Goal: Transaction & Acquisition: Purchase product/service

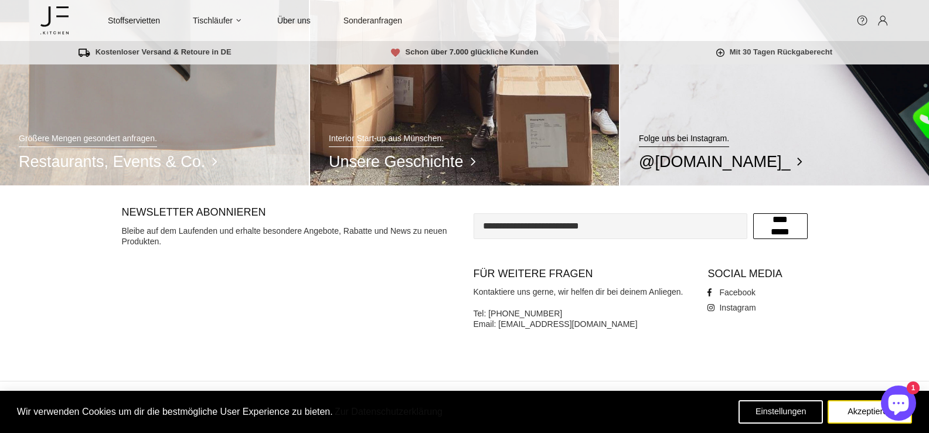
scroll to position [1083, 0]
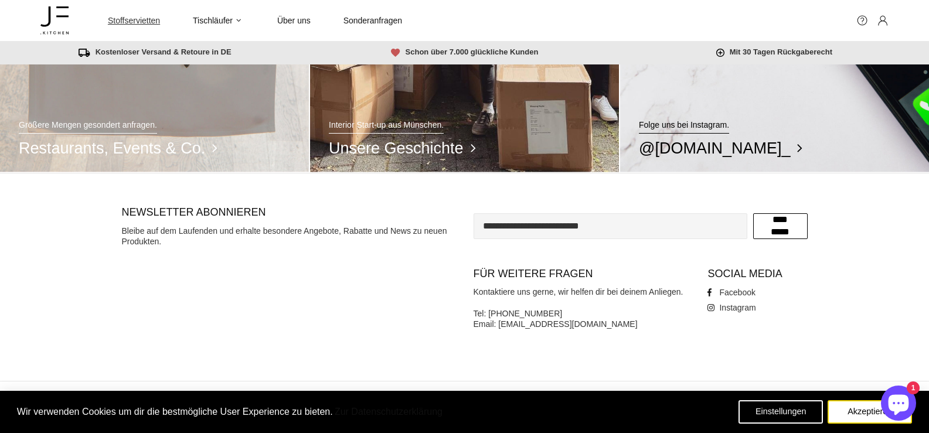
click at [142, 21] on span "Stoffservietten" at bounding box center [134, 20] width 52 height 11
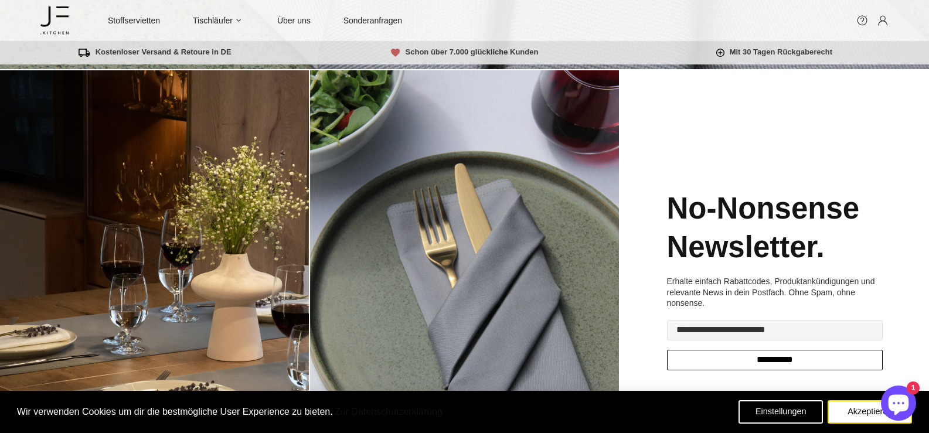
scroll to position [313, 0]
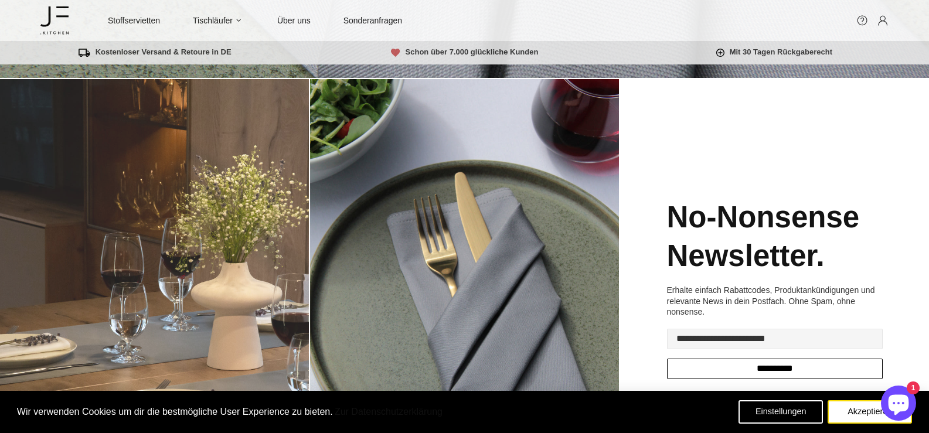
click at [200, 219] on img at bounding box center [154, 294] width 309 height 431
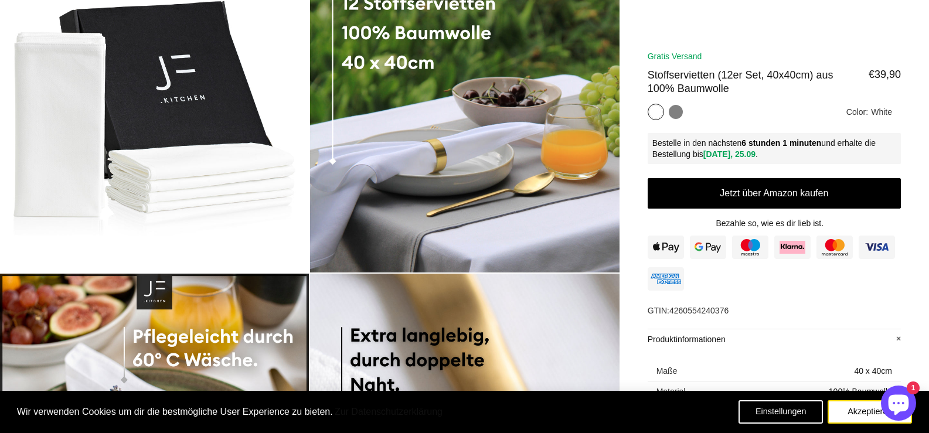
scroll to position [48, 0]
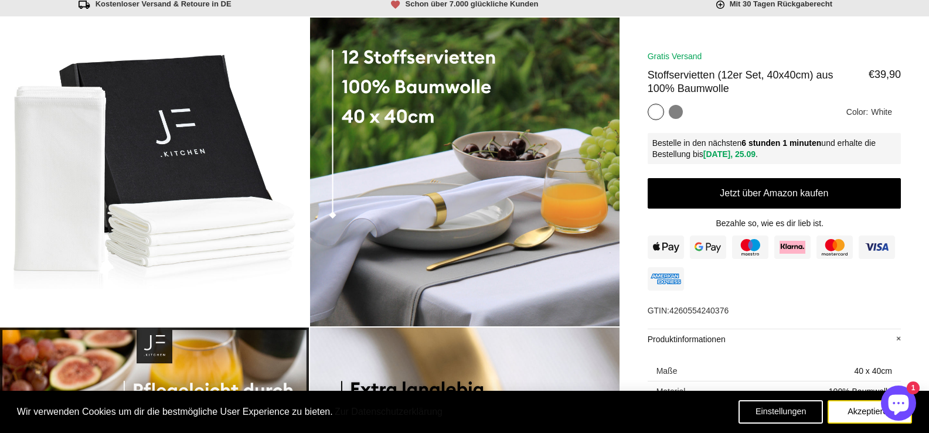
click at [680, 112] on div "Grey" at bounding box center [676, 112] width 14 height 14
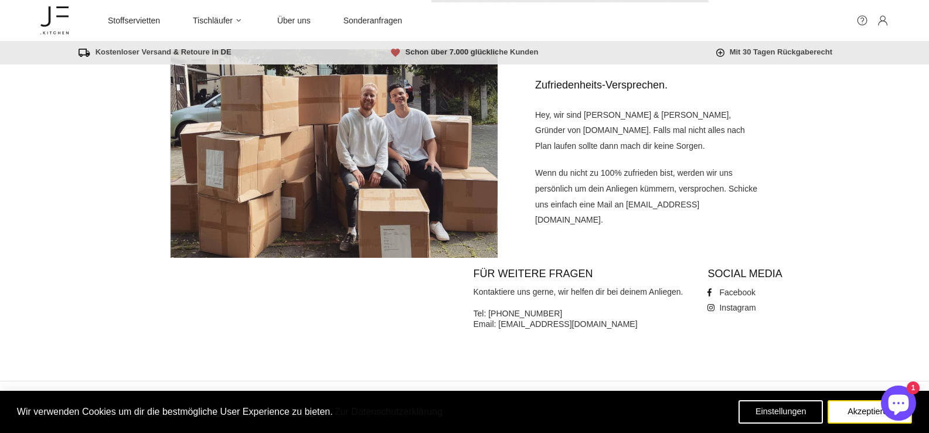
scroll to position [1982, 0]
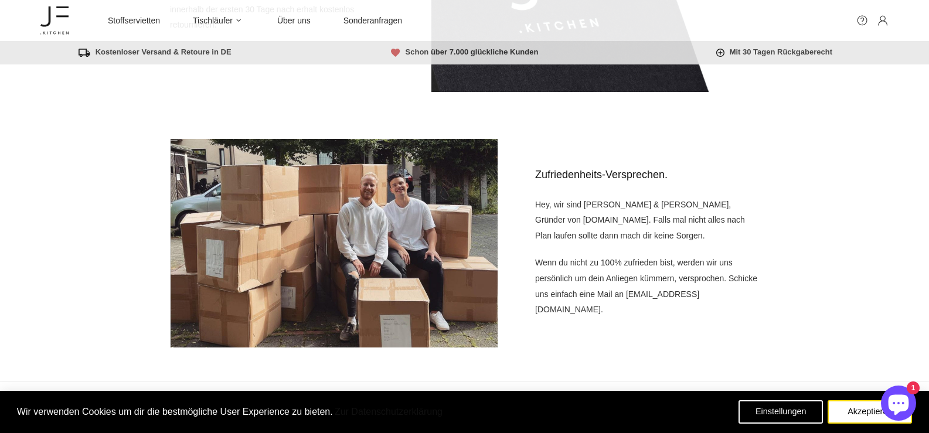
scroll to position [1924, 0]
